Goal: Information Seeking & Learning: Learn about a topic

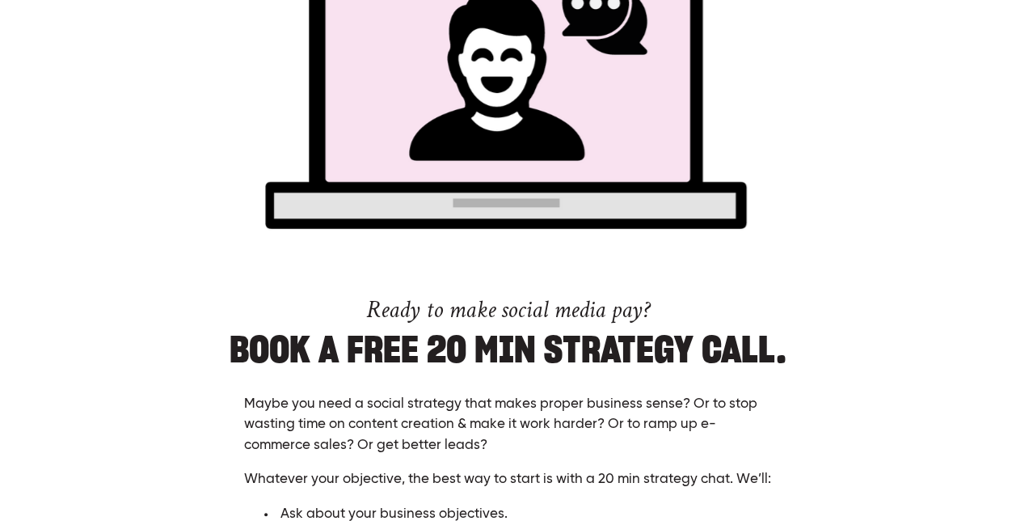
scroll to position [3627, 0]
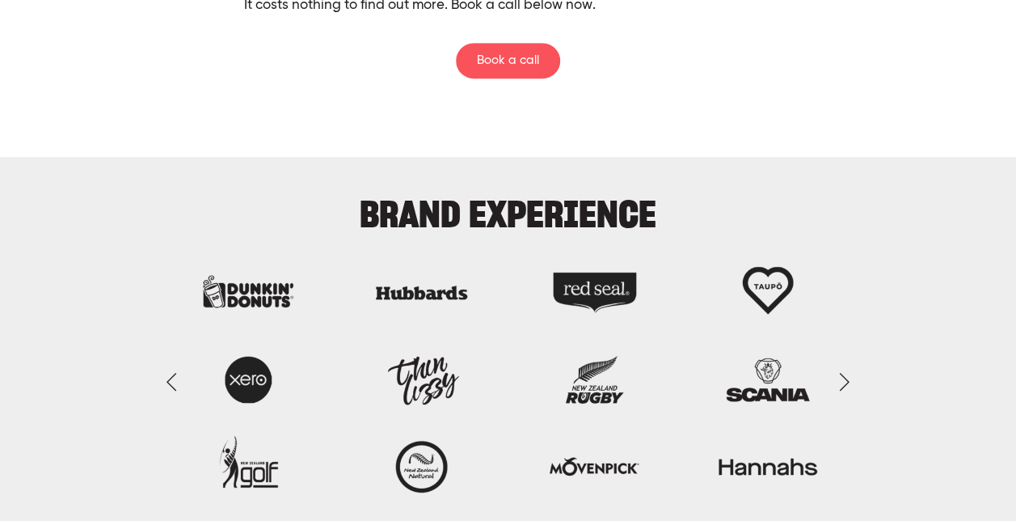
click at [273, 301] on img at bounding box center [508, 382] width 726 height 246
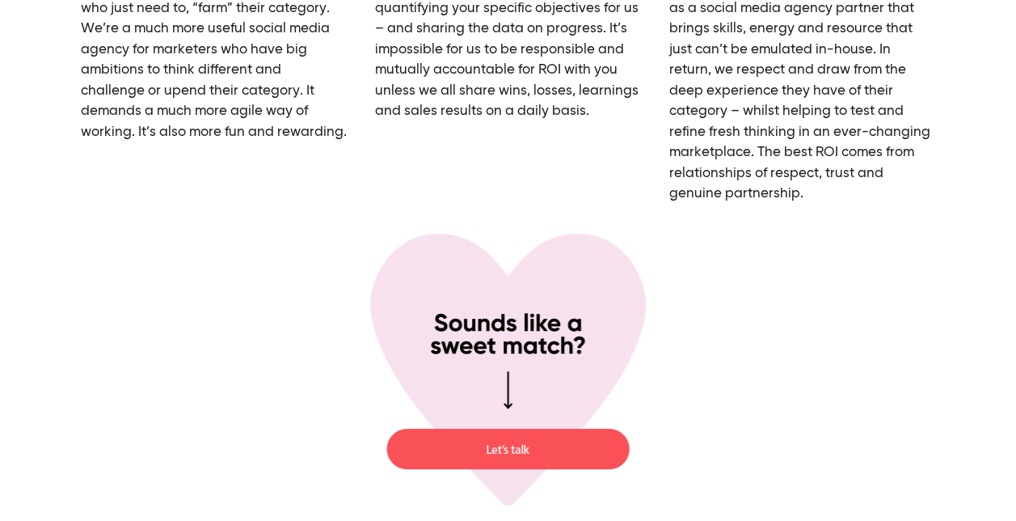
scroll to position [6020, 0]
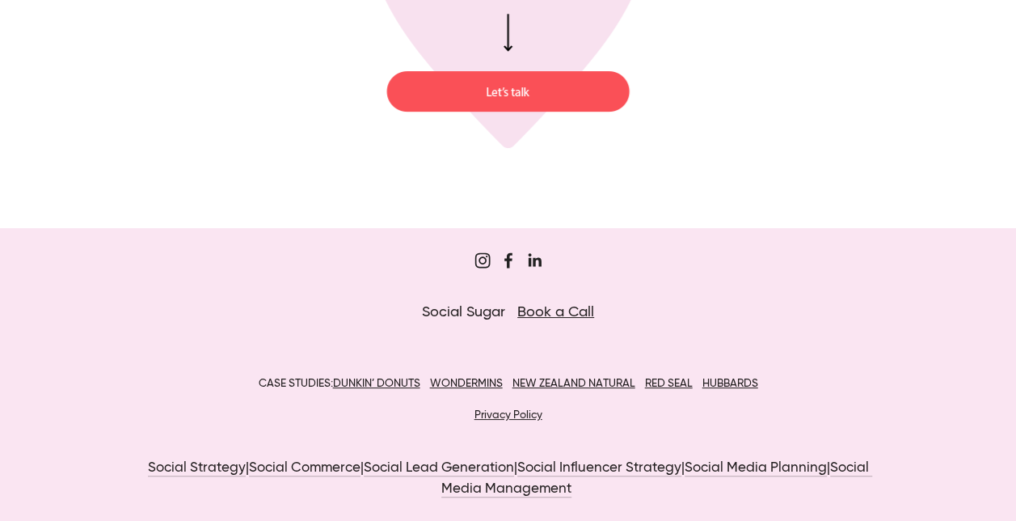
click at [406, 378] on u "DUNKIN’ DONUTS" at bounding box center [376, 383] width 87 height 11
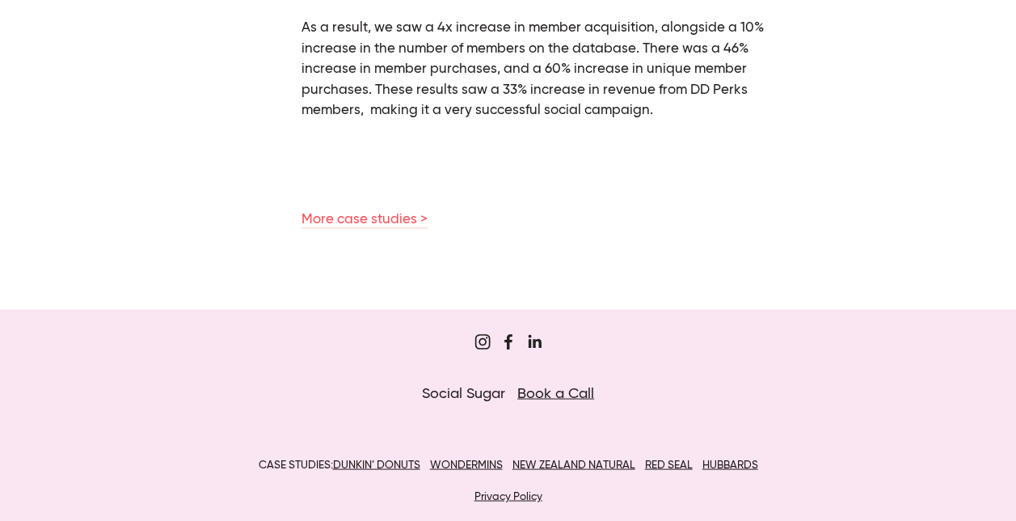
scroll to position [1349, 0]
